Goal: Task Accomplishment & Management: Manage account settings

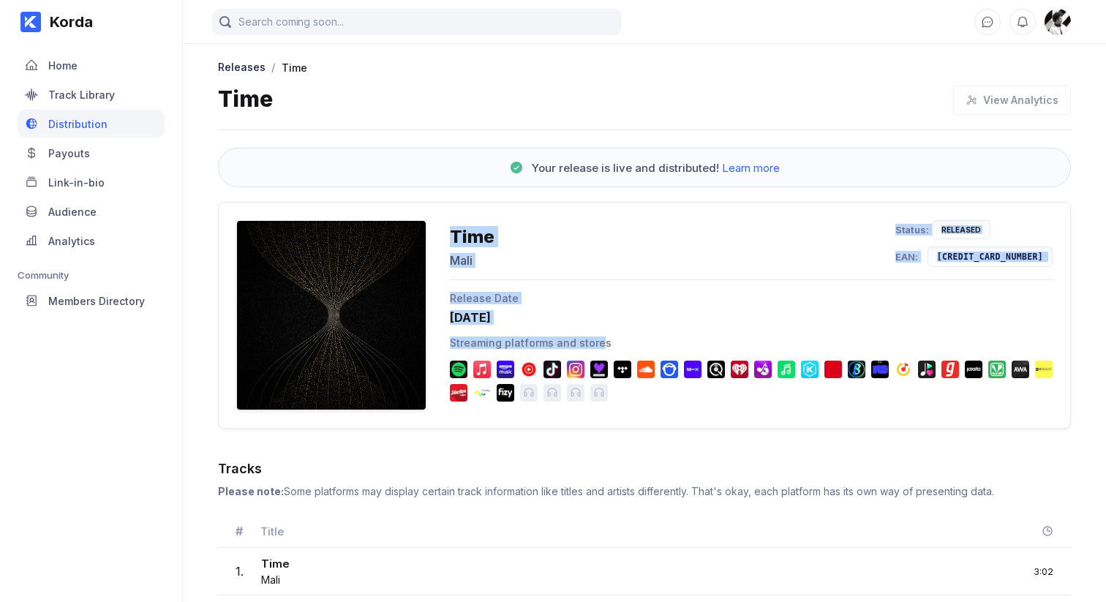
drag, startPoint x: 598, startPoint y: 342, endPoint x: 418, endPoint y: 336, distance: 180.8
click at [418, 337] on div "Time Mali Status: Released EAN: [CREDIT_CARD_NUMBER] Release Date [DATE] Stream…" at bounding box center [644, 315] width 853 height 227
click at [488, 355] on div "Streaming platforms and stores" at bounding box center [751, 368] width 603 height 65
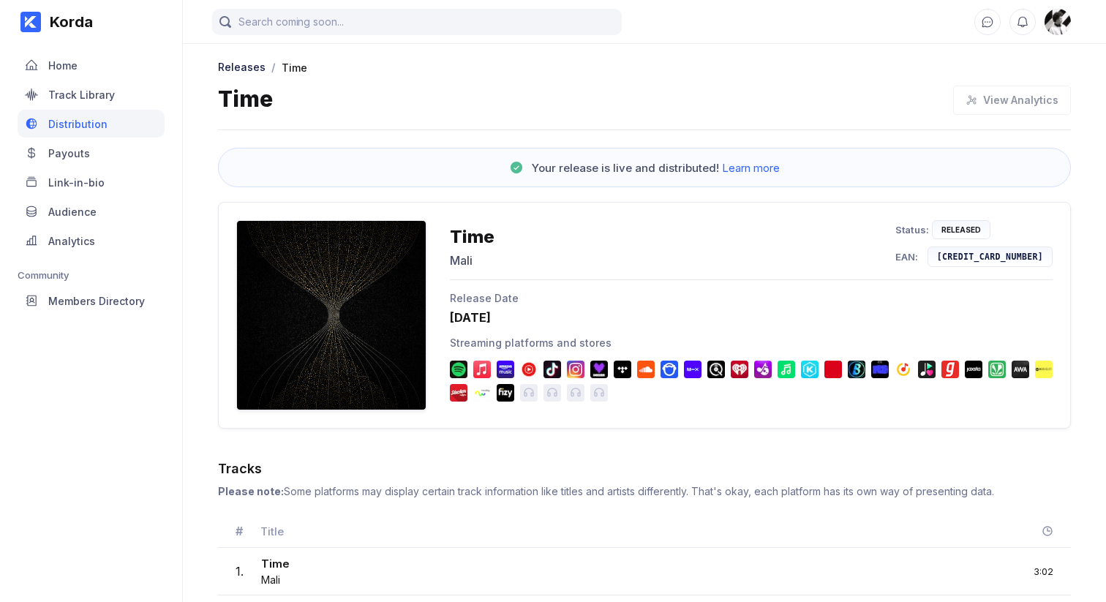
click at [488, 355] on div "Streaming platforms and stores" at bounding box center [751, 368] width 603 height 65
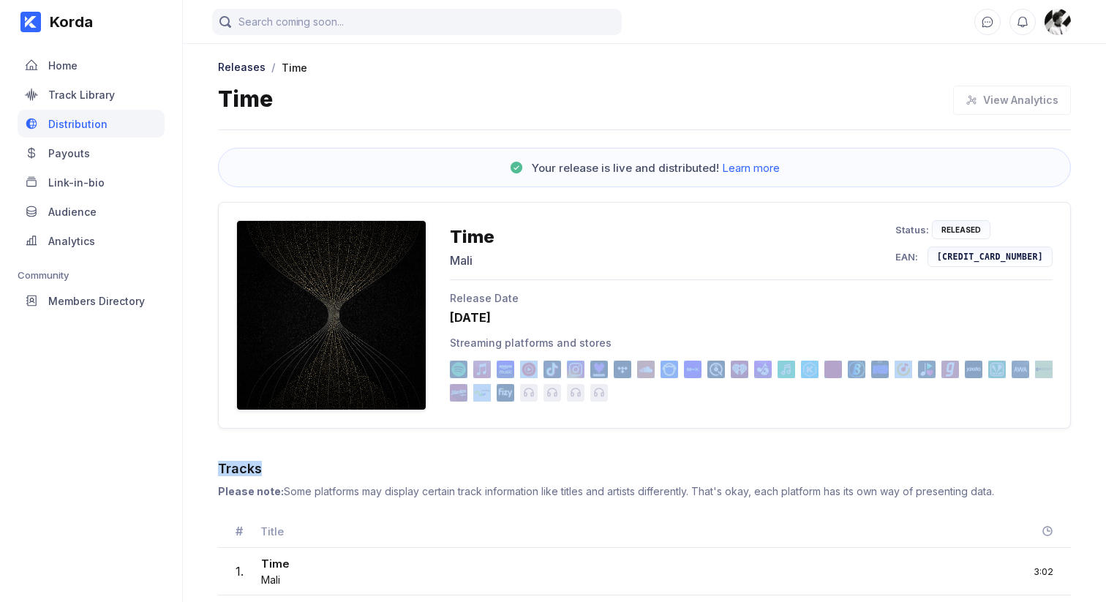
click at [488, 355] on div "Streaming platforms and stores" at bounding box center [751, 368] width 603 height 65
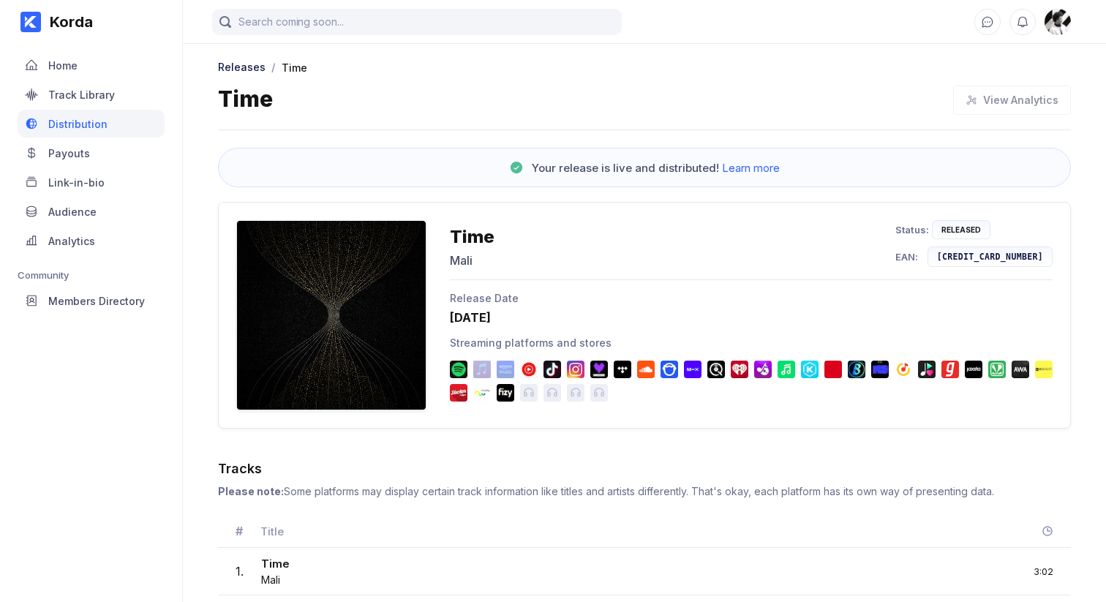
click at [505, 339] on div "Streaming platforms and stores" at bounding box center [751, 342] width 603 height 12
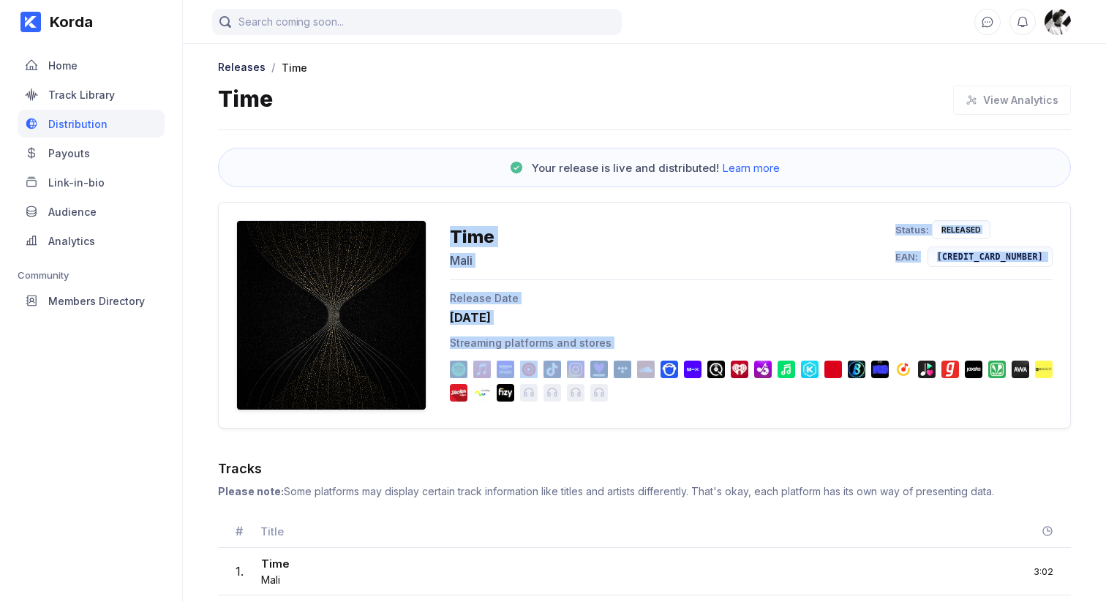
drag, startPoint x: 644, startPoint y: 394, endPoint x: 453, endPoint y: 217, distance: 260.3
click at [453, 217] on div "Time Mali Status: Released EAN: [CREDIT_CARD_NUMBER] Release Date [DATE] Stream…" at bounding box center [644, 315] width 853 height 227
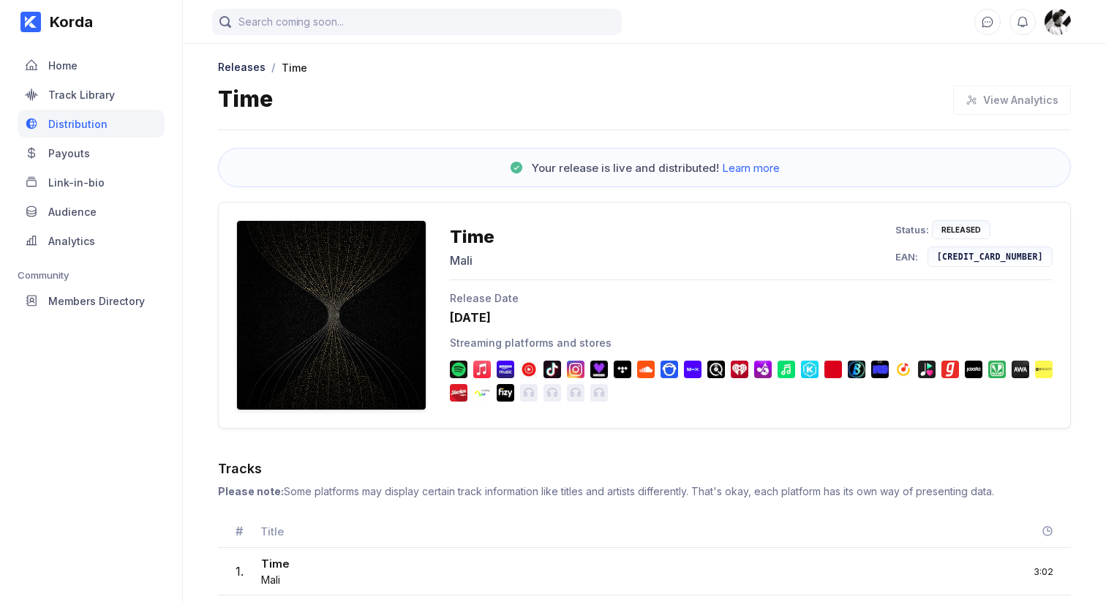
click at [453, 217] on div "Time Mali Status: Released EAN: [CREDIT_CARD_NUMBER] Release Date [DATE] Stream…" at bounding box center [644, 315] width 853 height 227
click at [455, 241] on div "Time" at bounding box center [472, 236] width 45 height 21
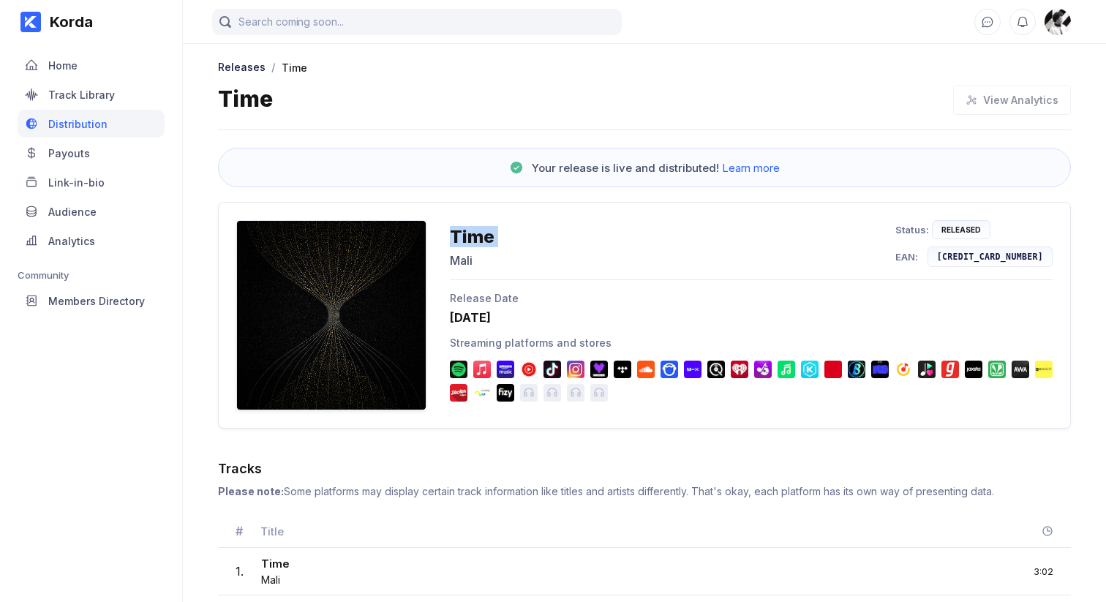
click at [454, 269] on div "Time Mali Status: Released EAN: [CREDIT_CARD_NUMBER]" at bounding box center [751, 250] width 603 height 60
click at [464, 300] on div "Release Date" at bounding box center [751, 298] width 603 height 12
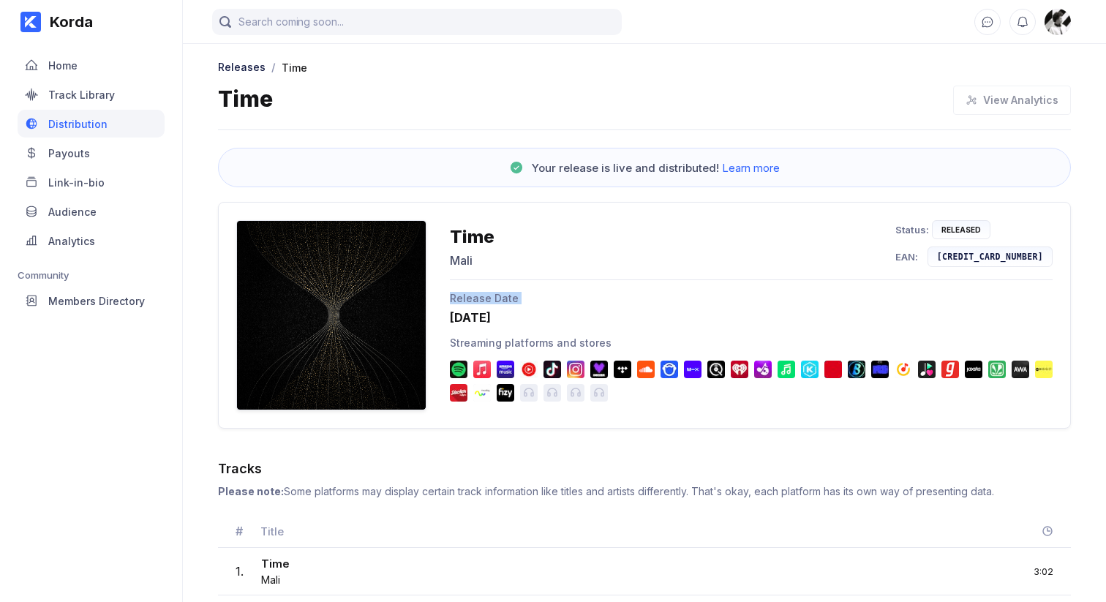
click at [464, 300] on div "Release Date" at bounding box center [751, 298] width 603 height 12
click at [470, 323] on div "[DATE]" at bounding box center [751, 317] width 603 height 15
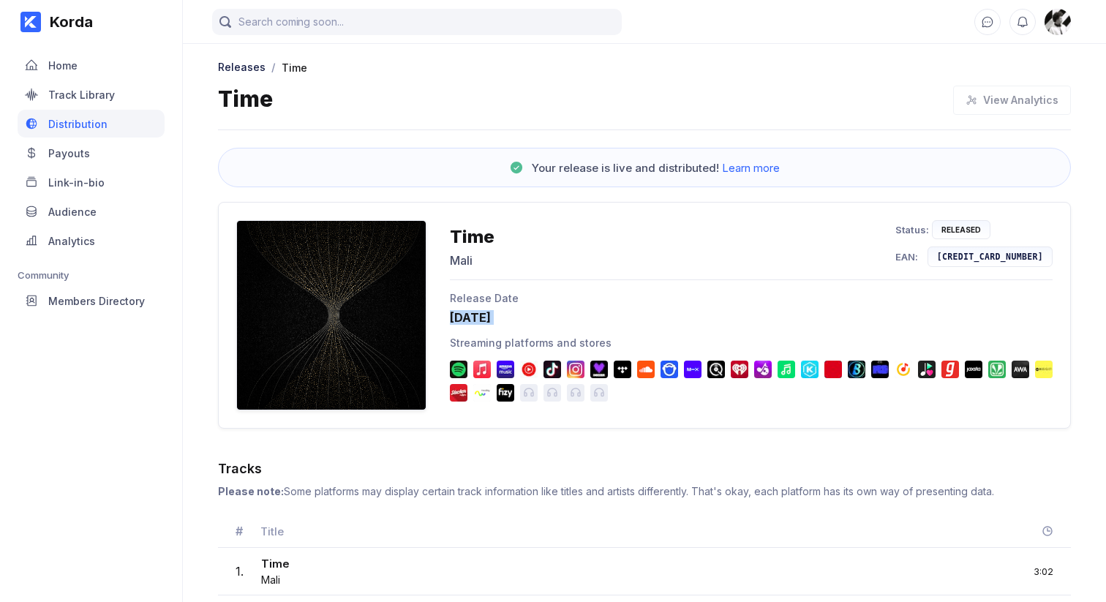
click at [483, 318] on div "[DATE]" at bounding box center [751, 317] width 603 height 15
click at [494, 319] on div "[DATE]" at bounding box center [751, 317] width 603 height 15
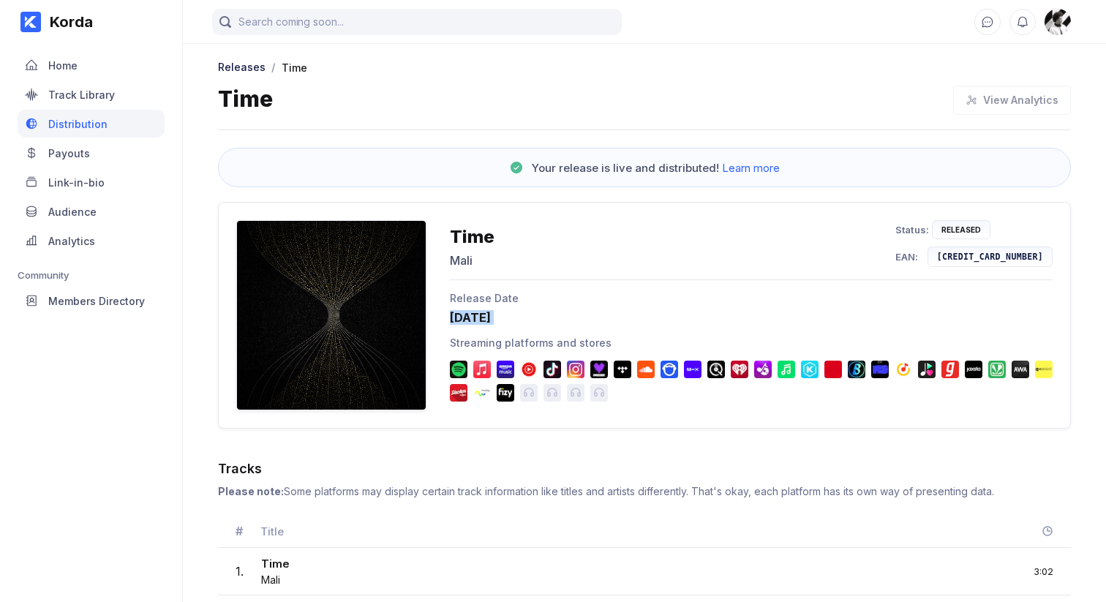
click at [494, 319] on div "[DATE]" at bounding box center [751, 317] width 603 height 15
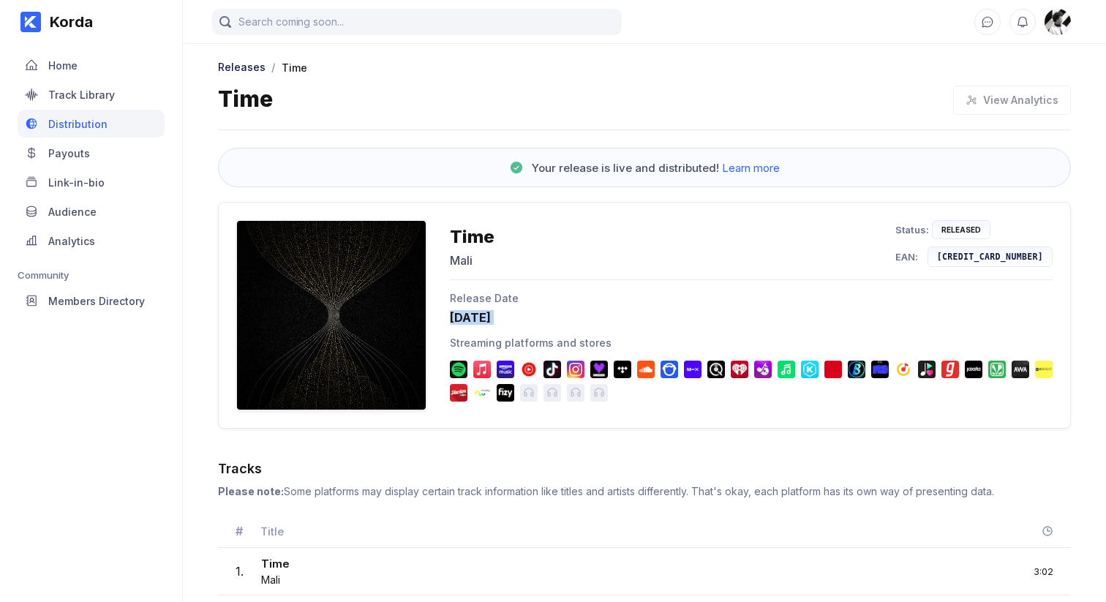
click at [491, 317] on div "[DATE]" at bounding box center [751, 317] width 603 height 15
click at [493, 344] on div "Streaming platforms and stores" at bounding box center [751, 342] width 603 height 12
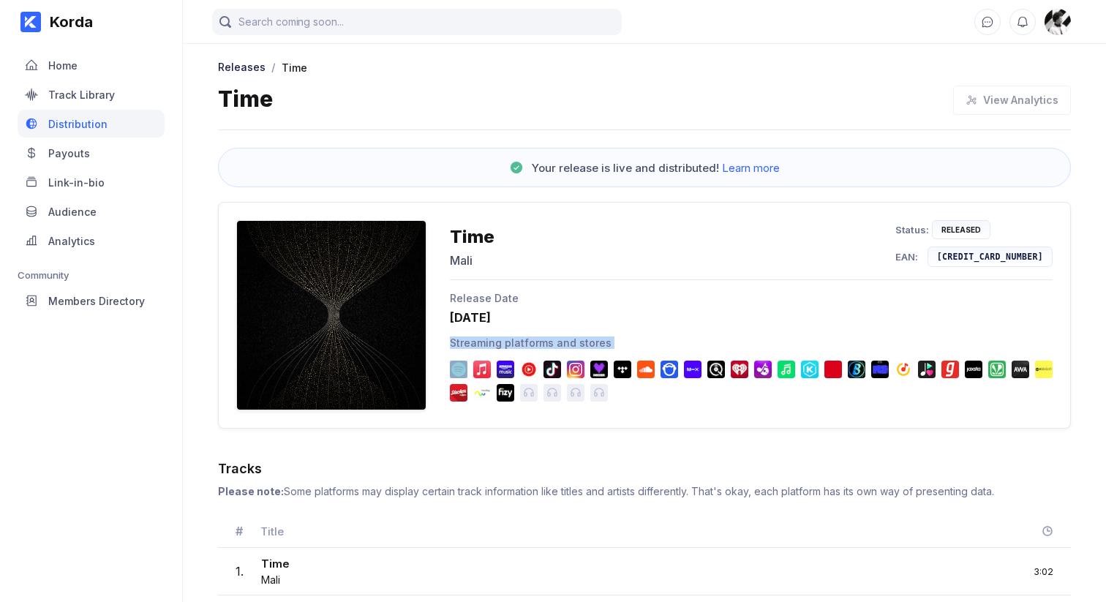
click at [493, 344] on div "Streaming platforms and stores" at bounding box center [751, 342] width 603 height 12
click at [508, 340] on div "Streaming platforms and stores" at bounding box center [751, 342] width 603 height 12
click at [481, 340] on div "Streaming platforms and stores" at bounding box center [751, 342] width 603 height 12
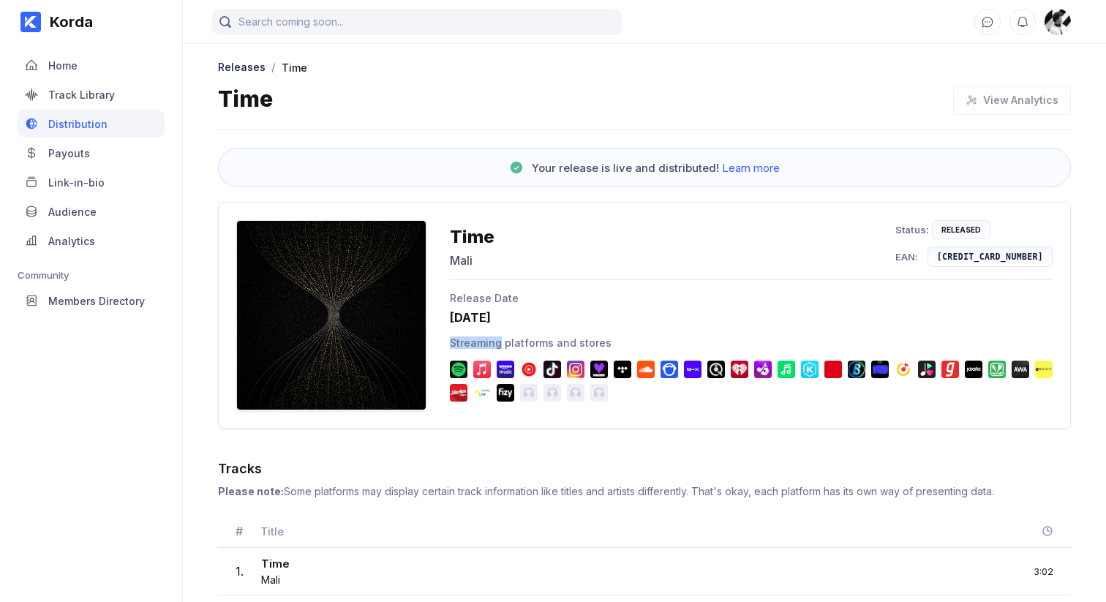
click at [481, 340] on div "Streaming platforms and stores" at bounding box center [751, 342] width 603 height 12
click at [501, 340] on div "Streaming platforms and stores" at bounding box center [751, 342] width 603 height 12
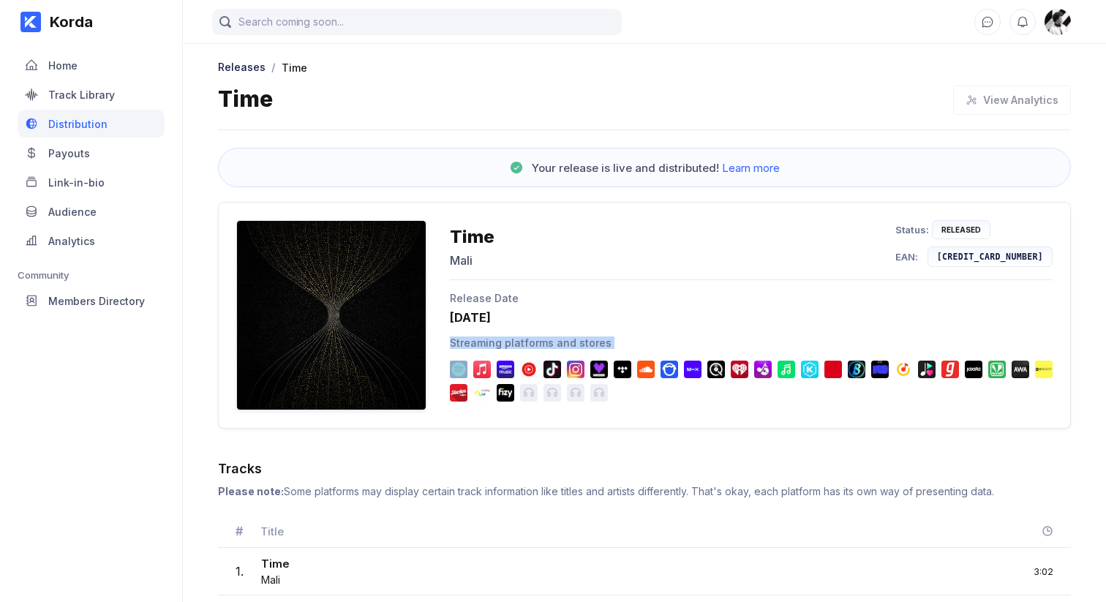
click at [476, 345] on div "Streaming platforms and stores" at bounding box center [751, 342] width 603 height 12
click at [515, 342] on div "Streaming platforms and stores" at bounding box center [751, 342] width 603 height 12
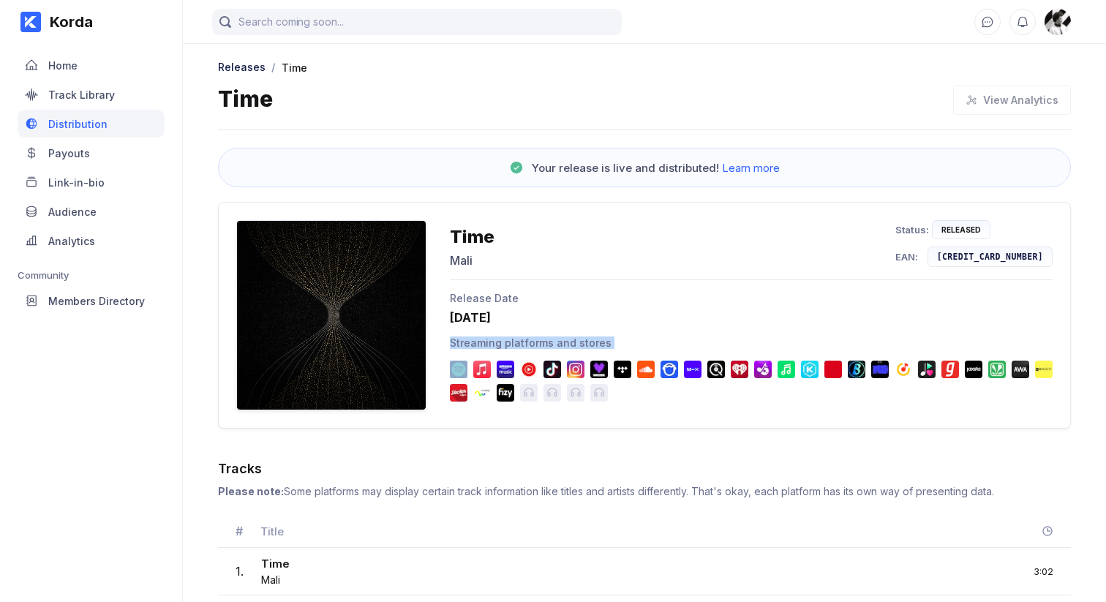
click at [515, 342] on div "Streaming platforms and stores" at bounding box center [751, 342] width 603 height 12
click at [336, 330] on div at bounding box center [331, 315] width 190 height 190
click at [470, 237] on div "Time" at bounding box center [472, 236] width 45 height 21
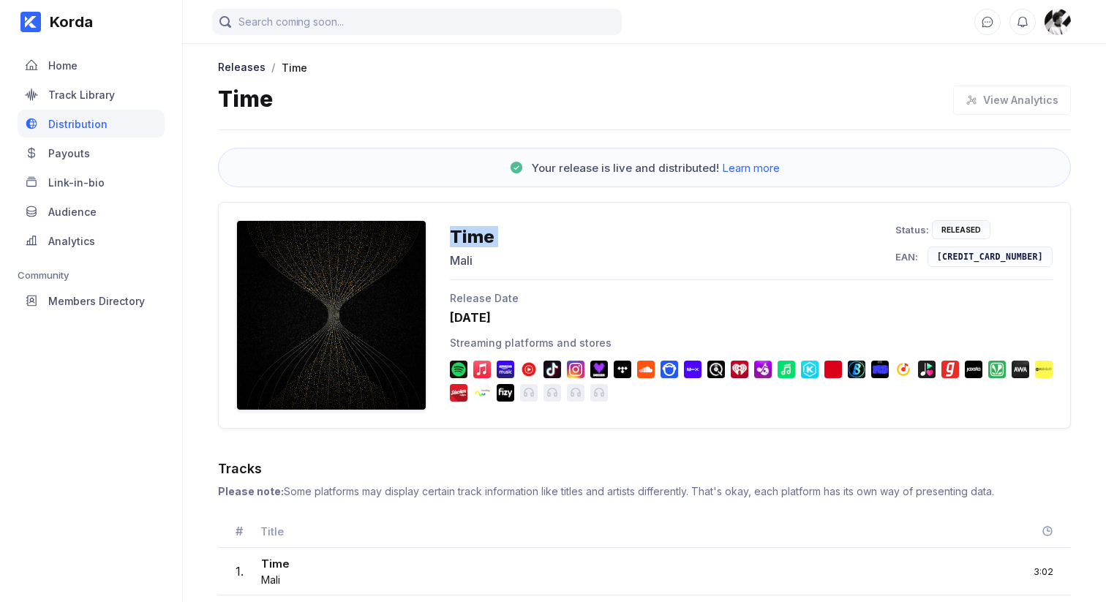
click at [481, 259] on div "Mali" at bounding box center [472, 260] width 45 height 15
click at [468, 235] on div "Time" at bounding box center [472, 236] width 45 height 21
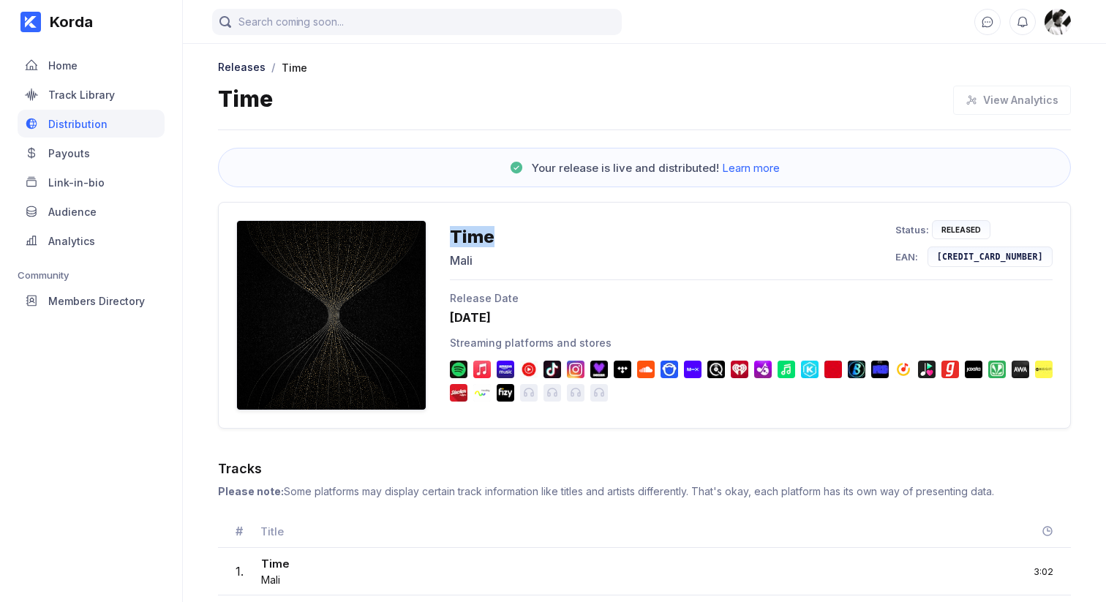
click at [468, 235] on div "Time" at bounding box center [472, 236] width 45 height 21
click at [474, 344] on div "Streaming platforms and stores" at bounding box center [751, 342] width 603 height 12
click at [474, 298] on div "Release Date" at bounding box center [751, 298] width 603 height 12
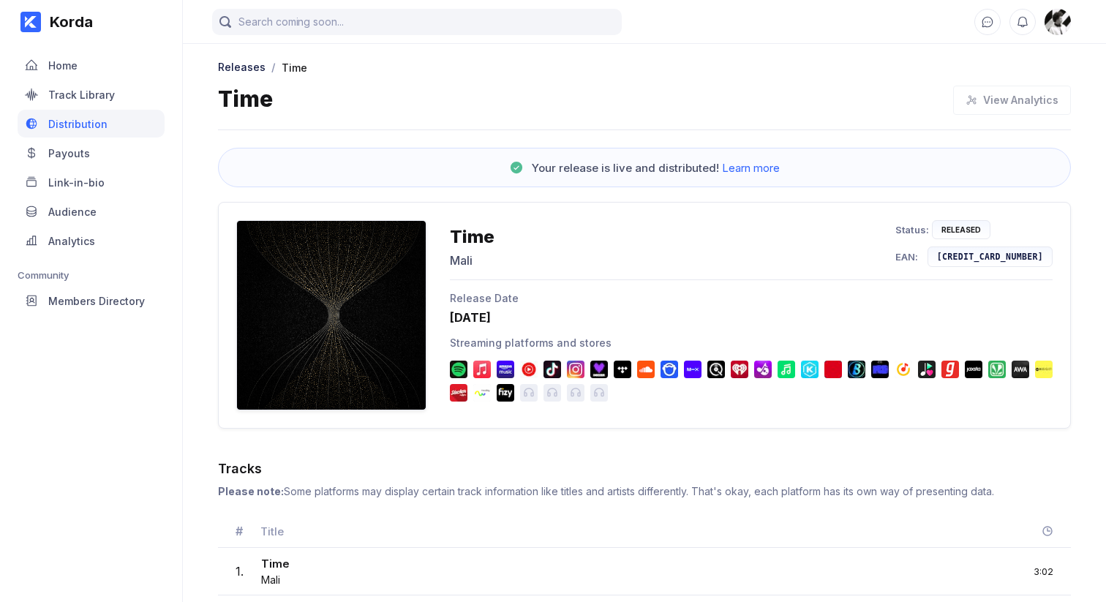
click at [474, 298] on div "Release Date" at bounding box center [751, 298] width 603 height 12
click at [474, 320] on div "[DATE]" at bounding box center [751, 317] width 603 height 15
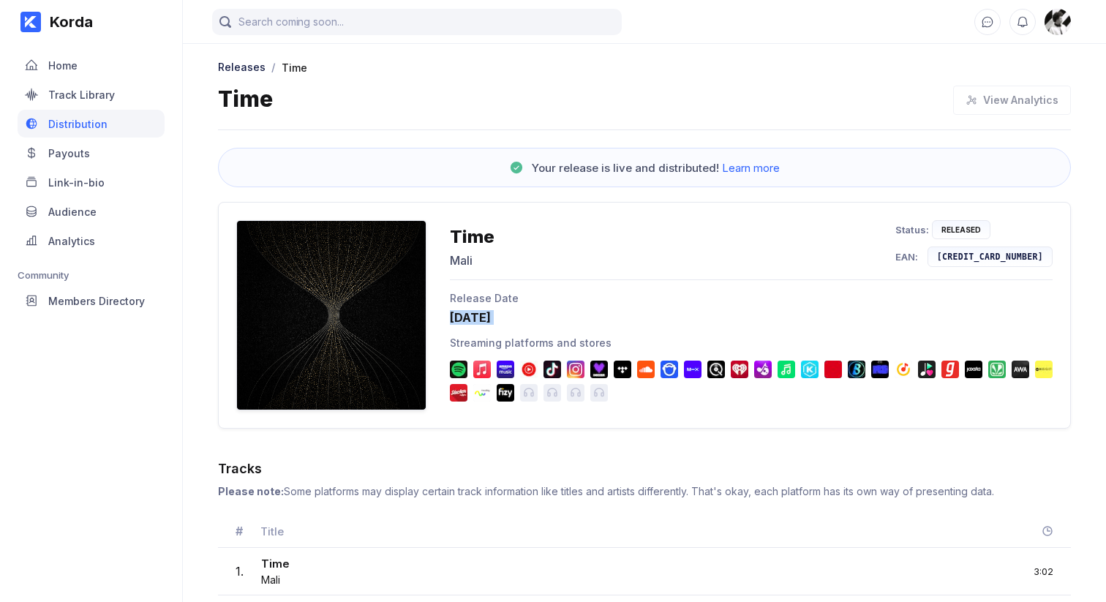
click at [472, 302] on div "Release Date" at bounding box center [751, 298] width 603 height 12
click at [470, 342] on div "Streaming platforms and stores" at bounding box center [751, 342] width 603 height 12
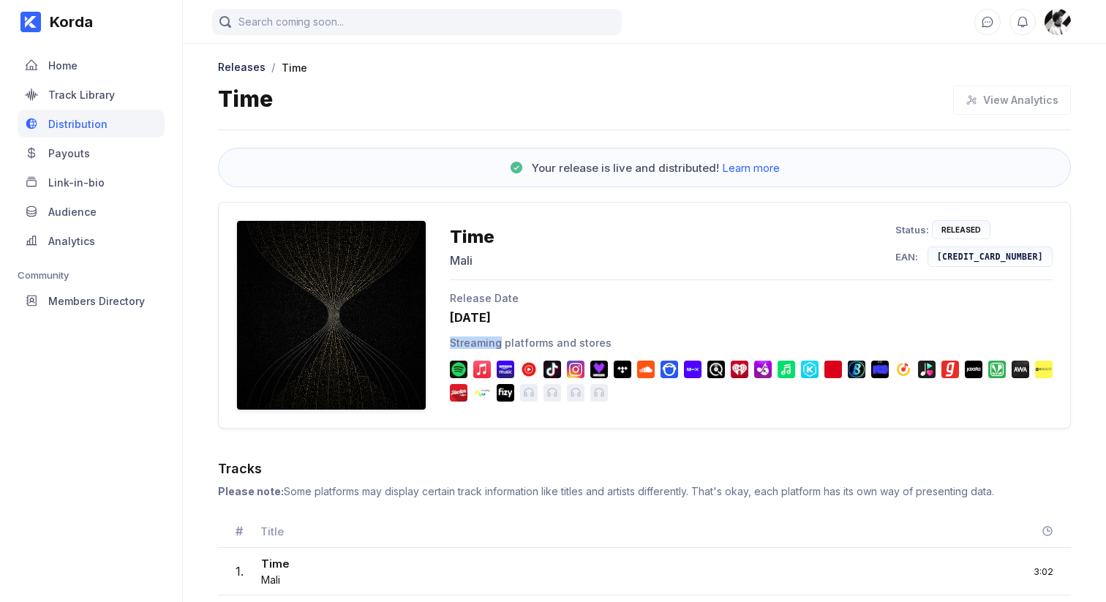
click at [470, 342] on div "Streaming platforms and stores" at bounding box center [751, 342] width 603 height 12
click at [471, 314] on div "[DATE]" at bounding box center [751, 317] width 603 height 15
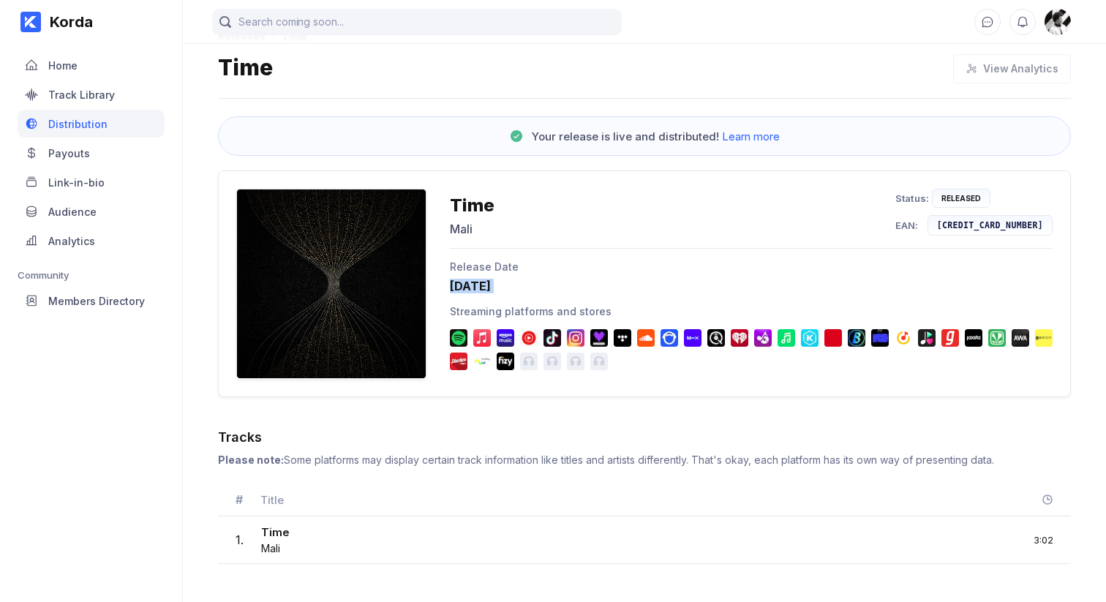
scroll to position [37, 0]
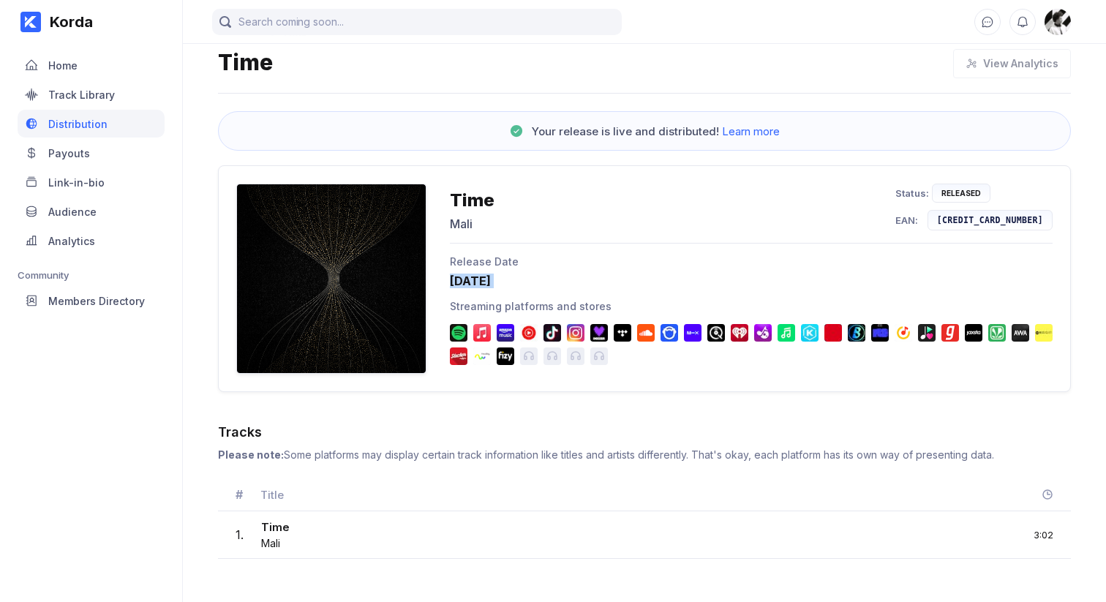
click at [481, 413] on div "Releases / Time Time View Analytics Your release is live and distributed! Learn…" at bounding box center [644, 288] width 923 height 569
click at [437, 540] on div "1 . Time Mali 3:02" at bounding box center [644, 535] width 853 height 48
click at [100, 60] on div "Home" at bounding box center [91, 65] width 147 height 28
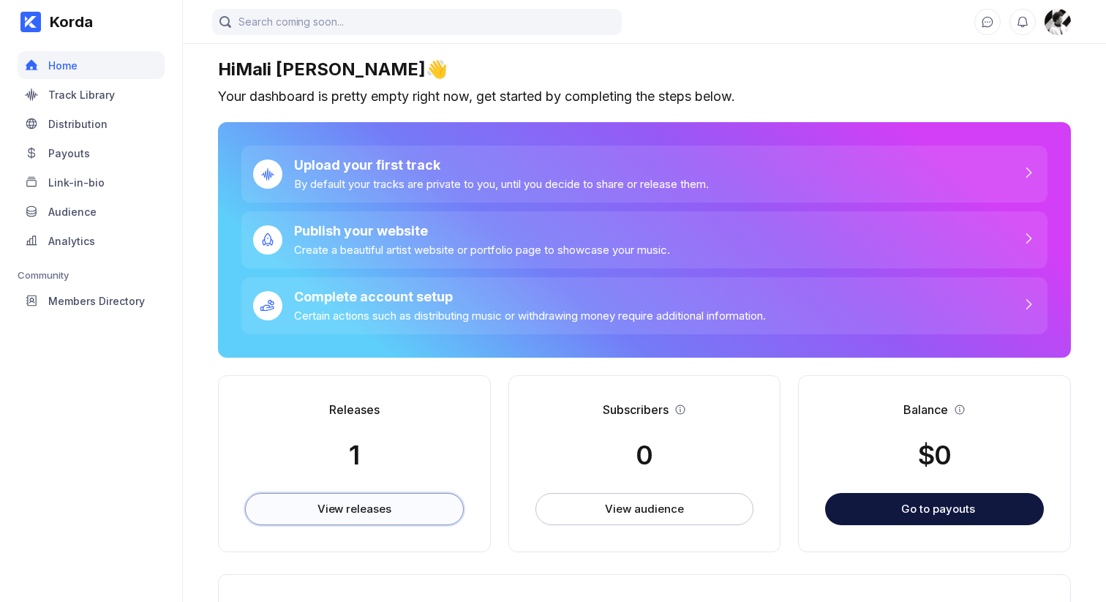
click at [359, 504] on div "View releases" at bounding box center [354, 509] width 74 height 15
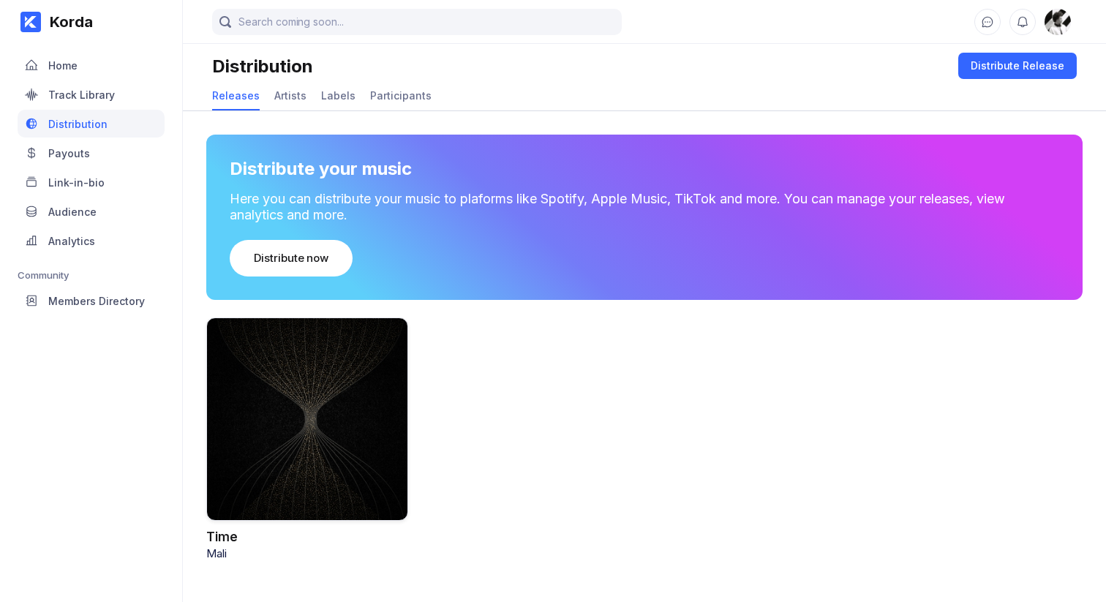
click at [358, 452] on div at bounding box center [307, 418] width 202 height 203
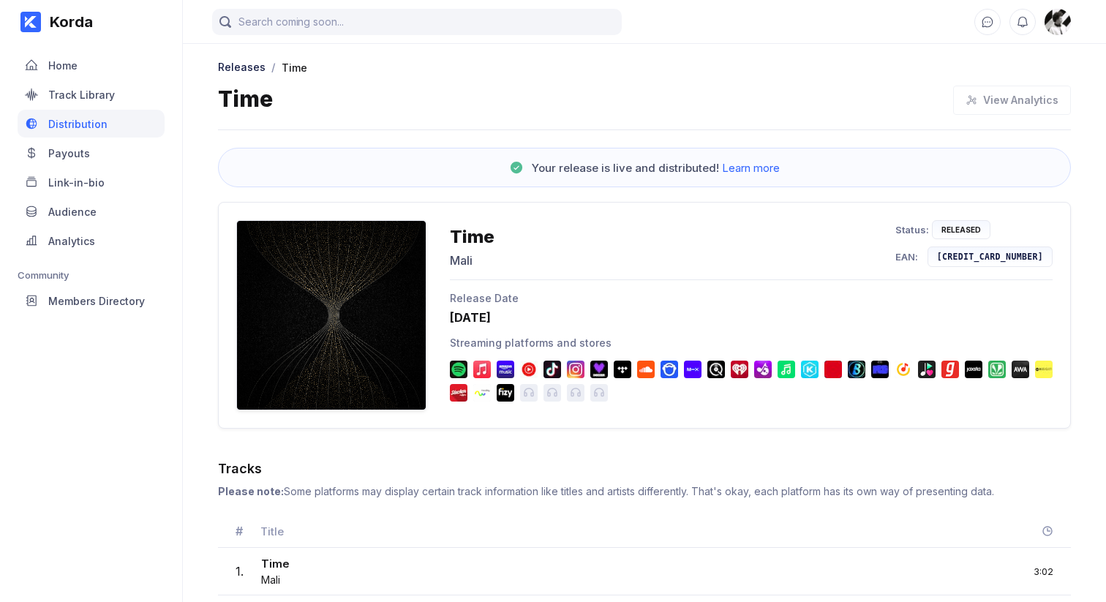
scroll to position [37, 0]
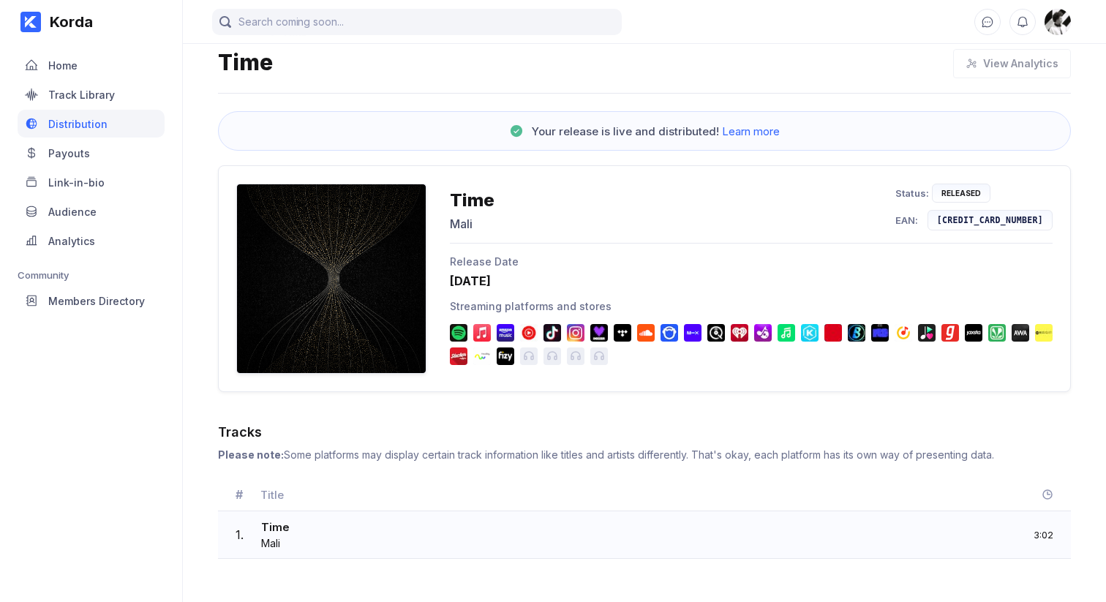
click at [436, 538] on div "1 . Time Mali 3:02" at bounding box center [644, 535] width 853 height 48
click at [94, 158] on div "Payouts" at bounding box center [91, 153] width 147 height 28
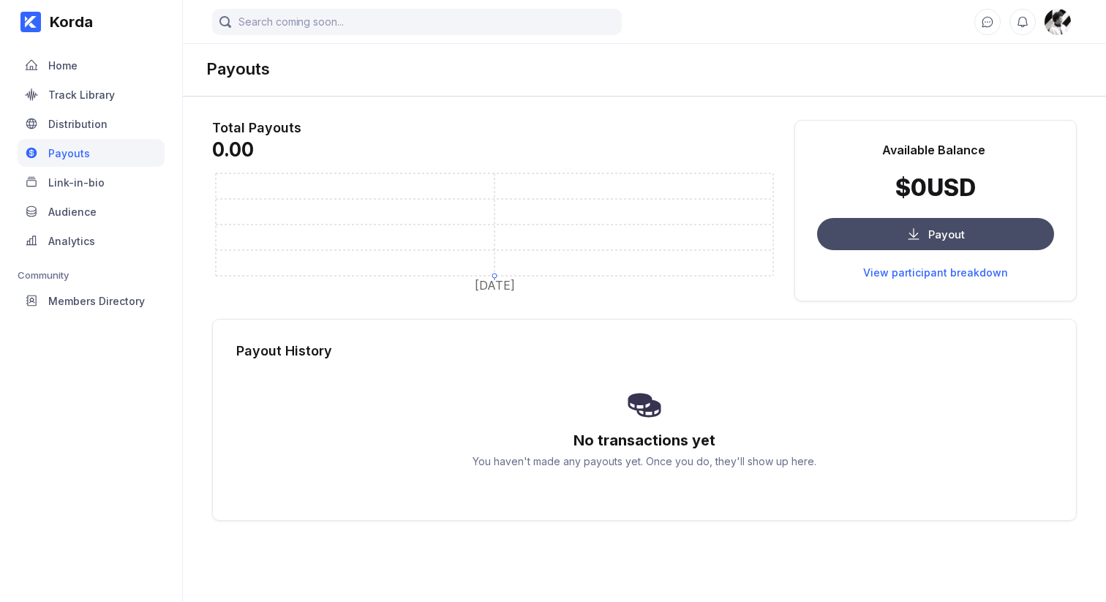
click at [904, 244] on button "Payout" at bounding box center [935, 234] width 237 height 32
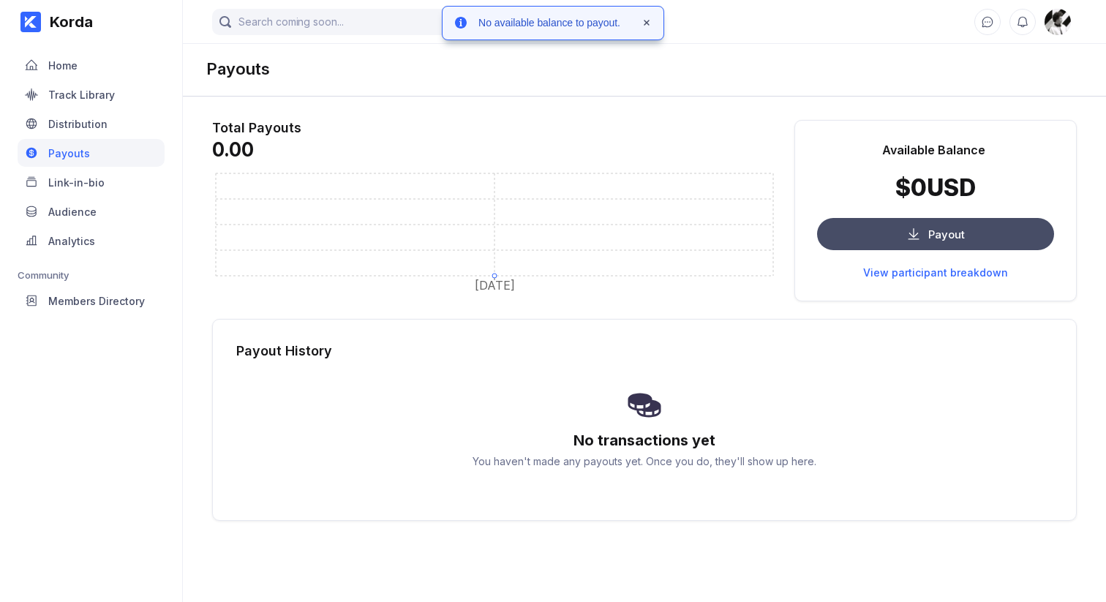
click at [881, 238] on button "Payout" at bounding box center [935, 234] width 237 height 32
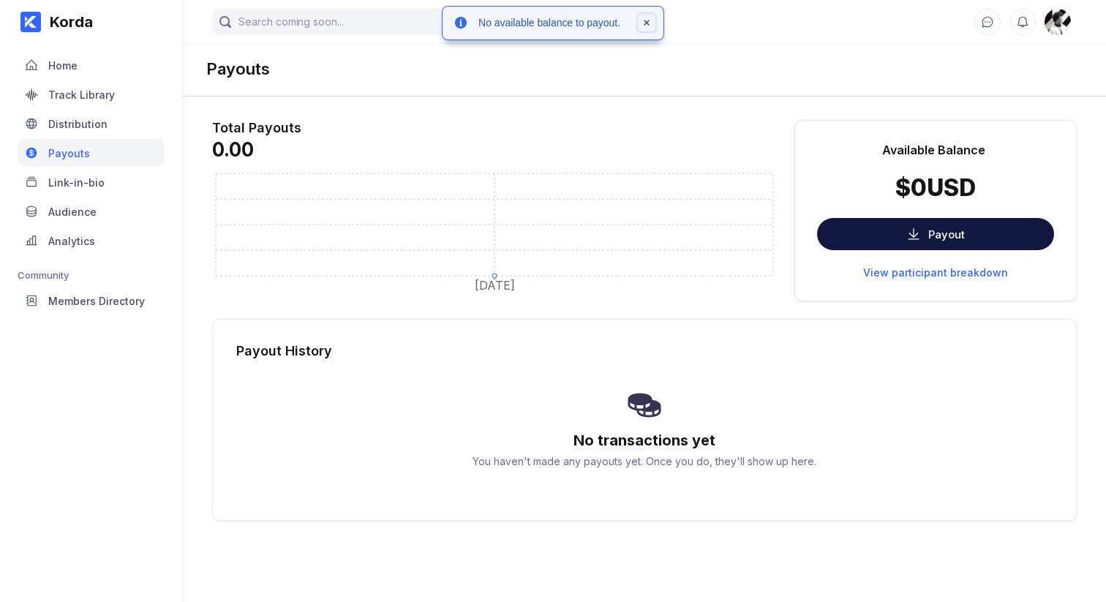
click at [649, 21] on icon at bounding box center [647, 23] width 6 height 6
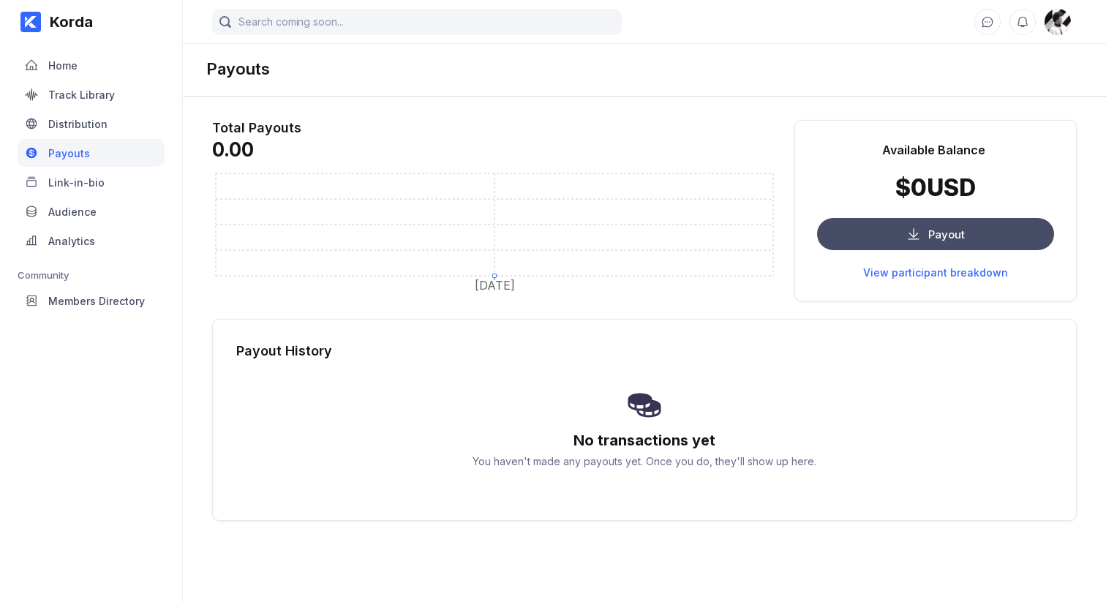
click at [873, 242] on button "Payout" at bounding box center [935, 234] width 237 height 32
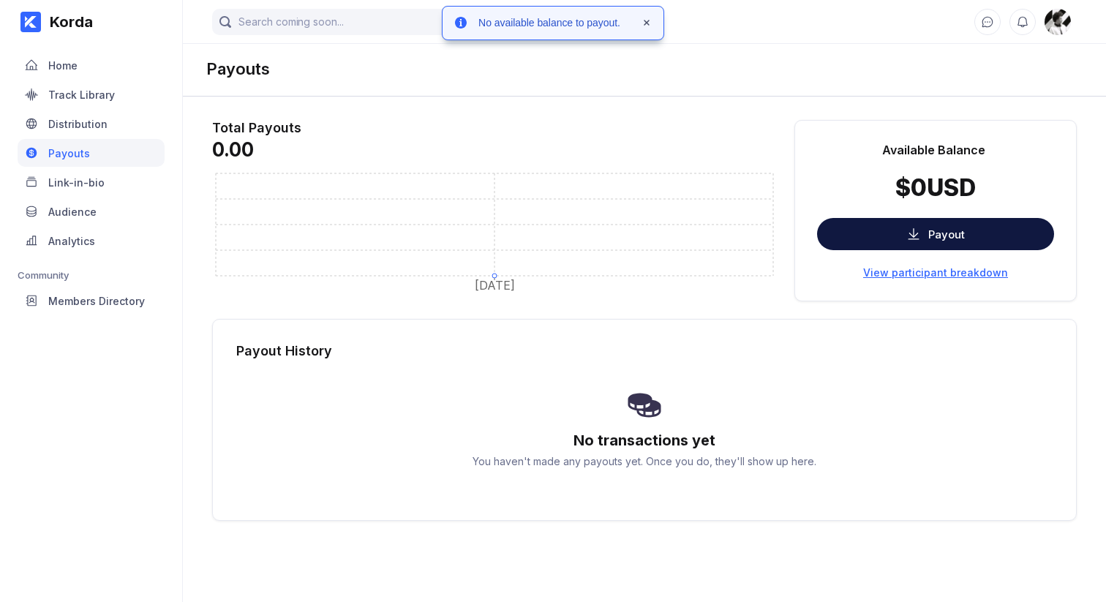
click at [905, 275] on div "View participant breakdown" at bounding box center [935, 272] width 145 height 12
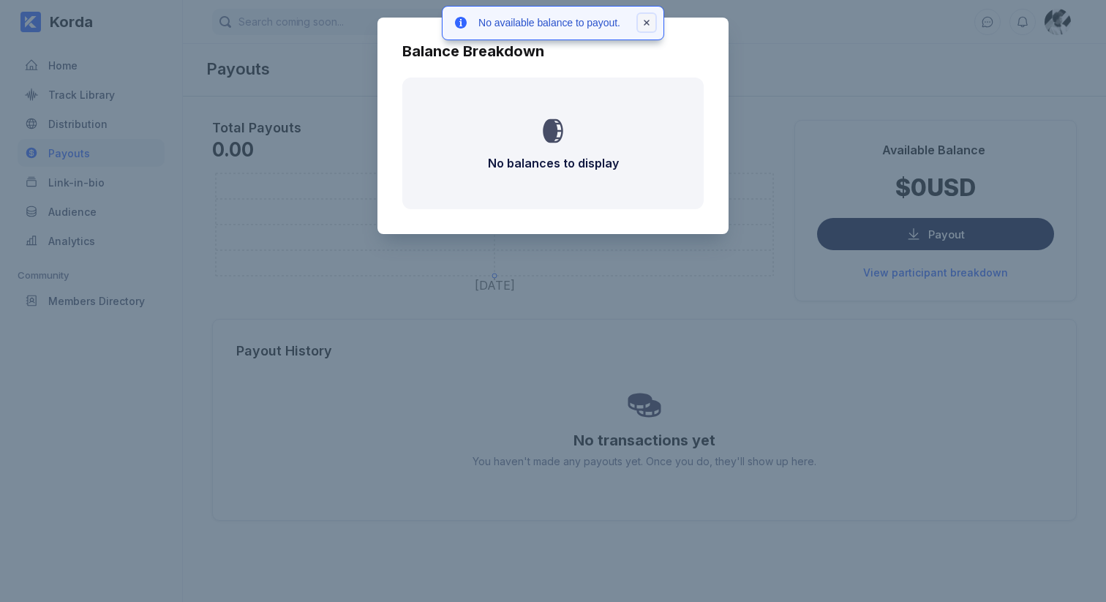
click at [649, 22] on icon at bounding box center [647, 23] width 6 height 6
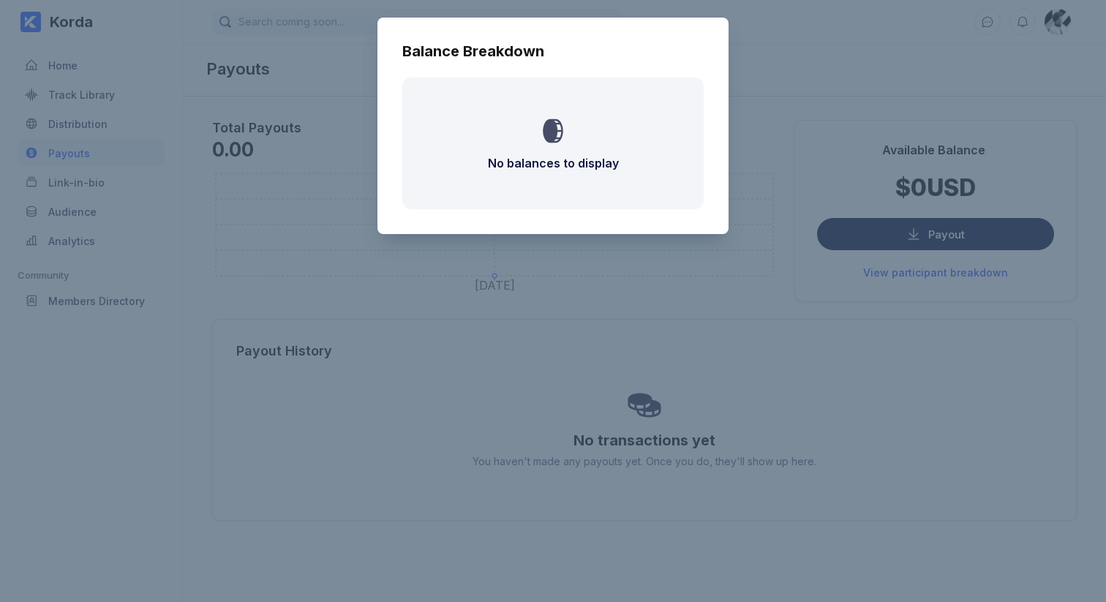
click at [843, 69] on div "Balance Breakdown No balances to display" at bounding box center [553, 301] width 1106 height 602
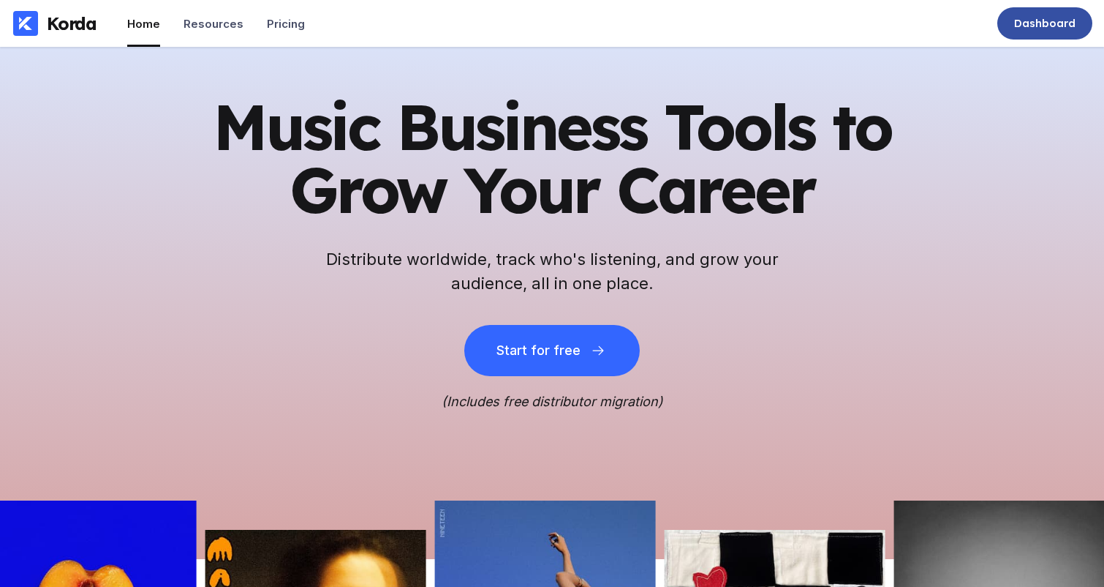
click at [1028, 28] on div "Dashboard" at bounding box center [1044, 23] width 61 height 15
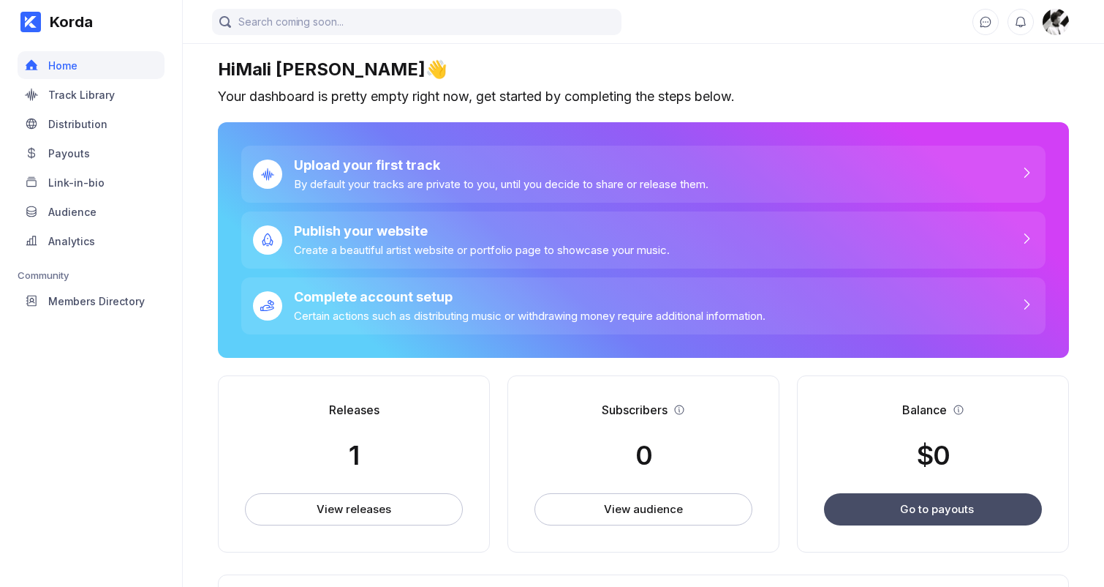
click at [926, 505] on div "Go to payouts" at bounding box center [937, 509] width 74 height 14
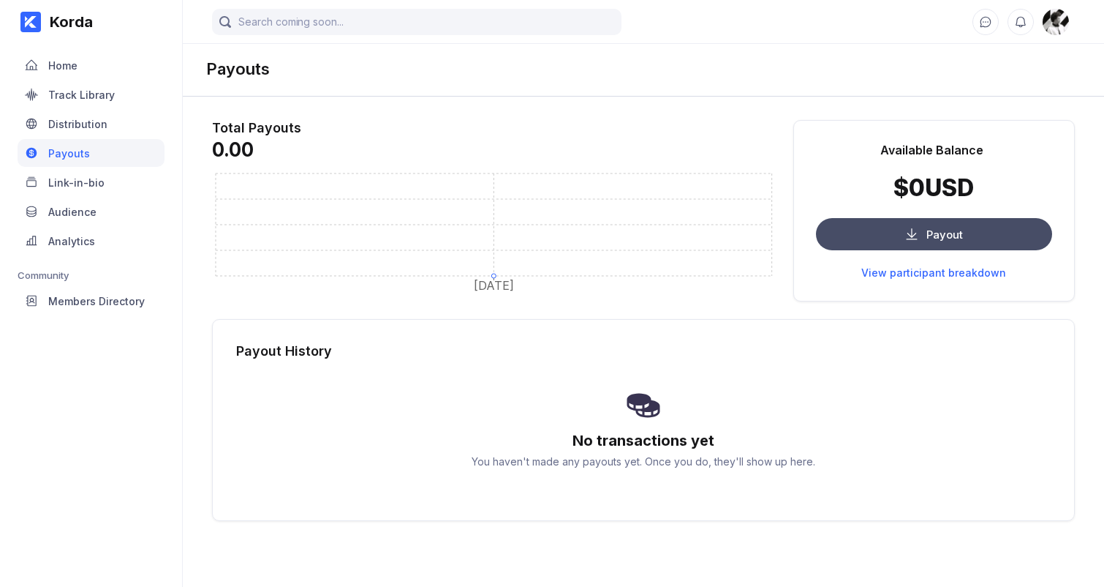
click at [914, 232] on icon at bounding box center [912, 234] width 15 height 15
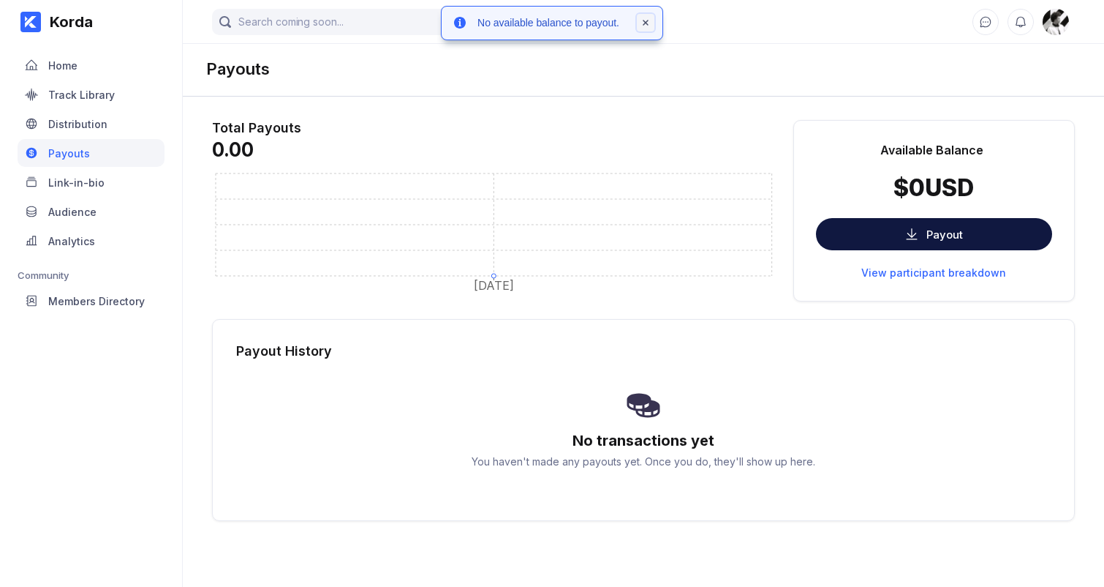
click at [649, 23] on icon at bounding box center [646, 23] width 6 height 6
